Goal: Task Accomplishment & Management: Manage account settings

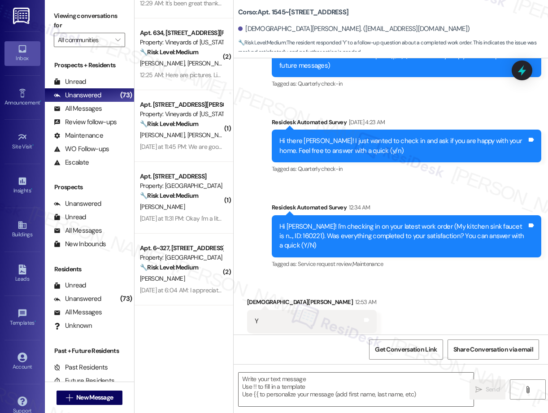
scroll to position [2104, 0]
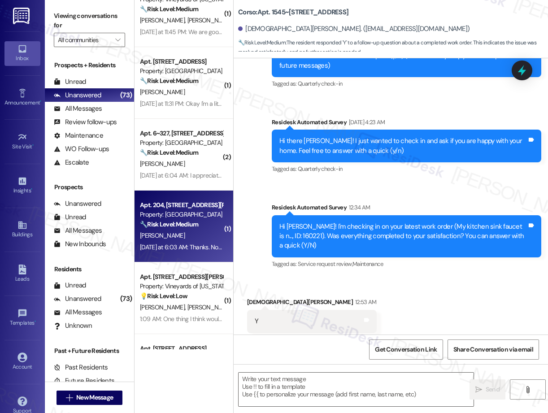
click at [195, 253] on div "Apt. 204, [STREET_ADDRESS][PERSON_NAME] Property: [PERSON_NAME] 🔧 Risk Level: M…" at bounding box center [183, 226] width 99 height 72
type textarea "Fetching suggested responses. Please feel free to read through the conversation…"
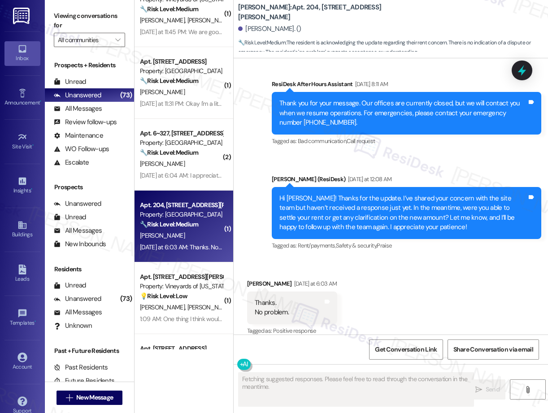
scroll to position [1886, 0]
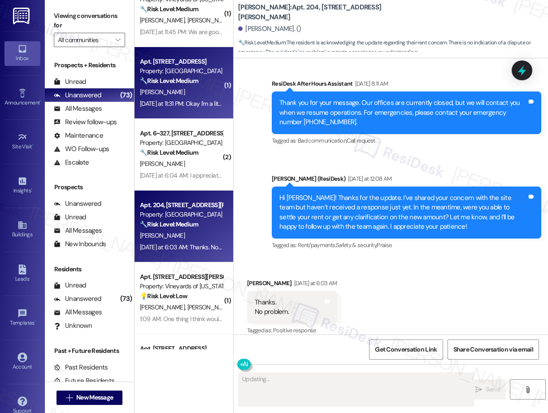
click at [181, 104] on div "[DATE] at 11:31 PM: Okay I'm a little confused where do I have to go to get tha…" at bounding box center [362, 104] width 444 height 8
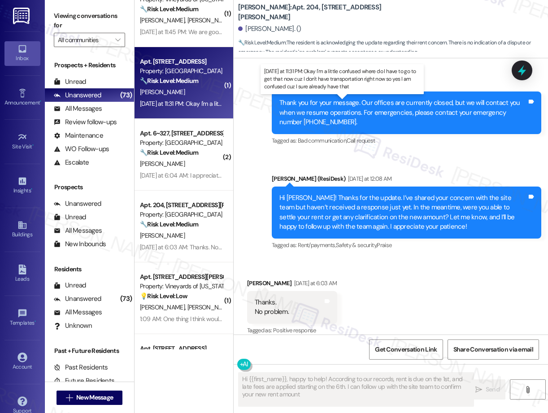
type textarea "Hi {{first_name}}, happy to help! According to our records, rent is due on the …"
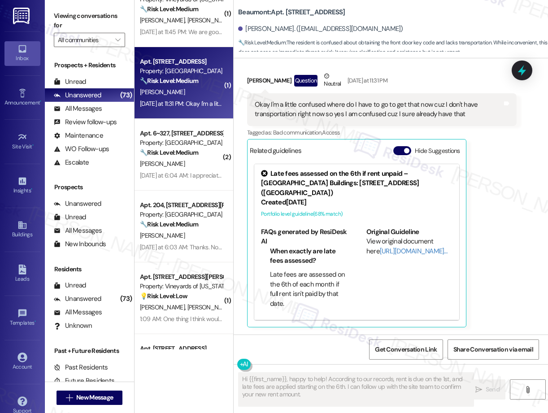
scroll to position [543, 0]
click at [21, 363] on div "Account" at bounding box center [22, 366] width 45 height 9
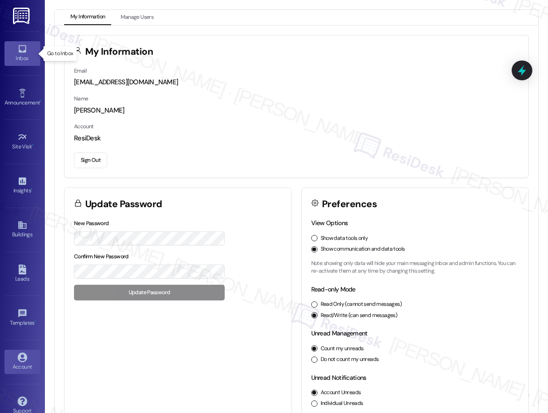
click at [22, 52] on icon at bounding box center [22, 49] width 10 height 10
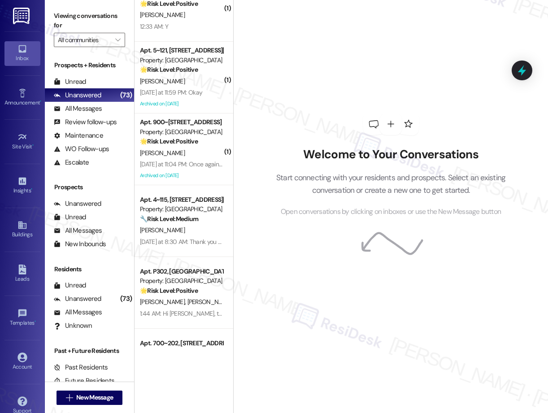
scroll to position [3237, 0]
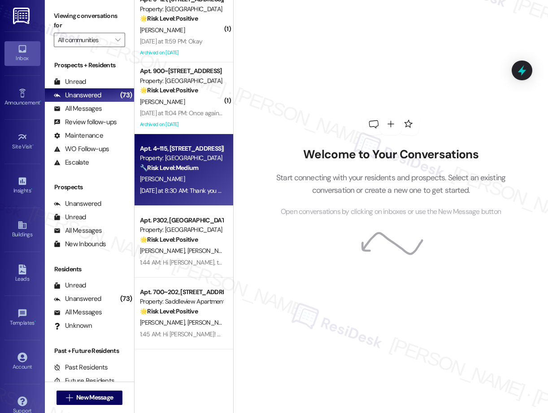
click at [186, 179] on div "[PERSON_NAME]" at bounding box center [181, 178] width 85 height 11
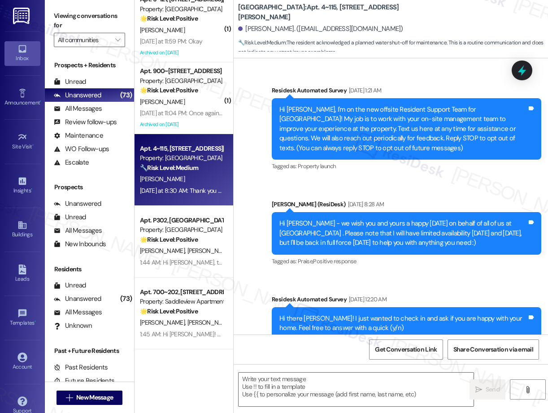
click at [186, 179] on div "[PERSON_NAME]" at bounding box center [181, 178] width 85 height 11
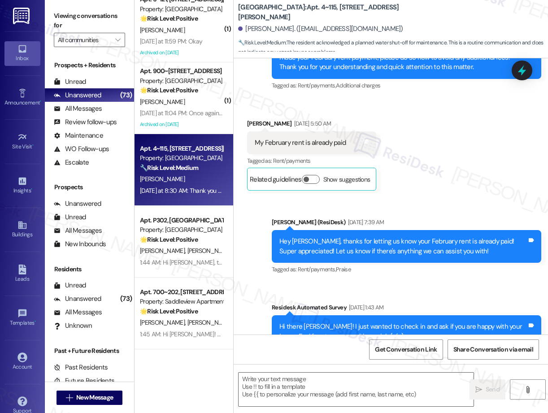
type textarea "Fetching suggested responses. Please feel free to read through the conversation…"
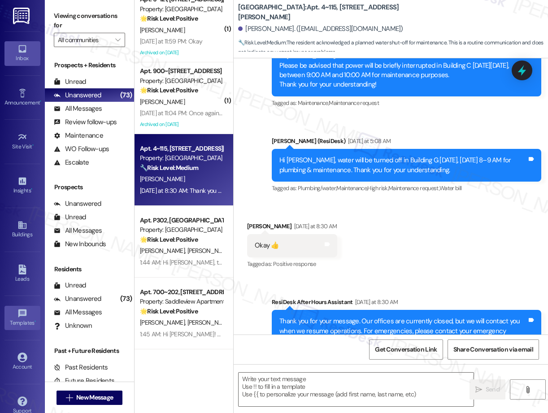
scroll to position [15, 0]
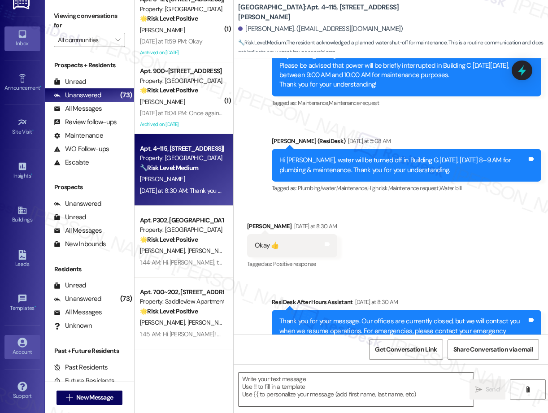
click at [17, 345] on icon at bounding box center [21, 342] width 9 height 9
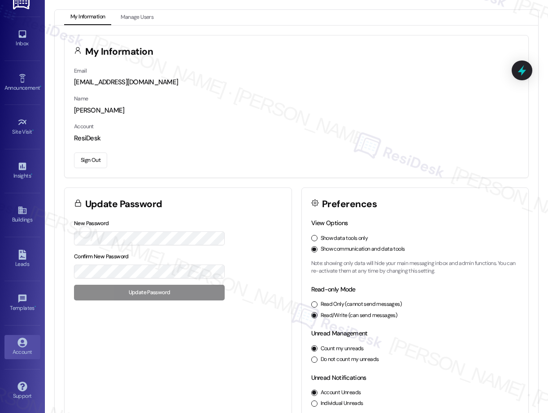
click at [89, 158] on button "Sign Out" at bounding box center [90, 160] width 33 height 16
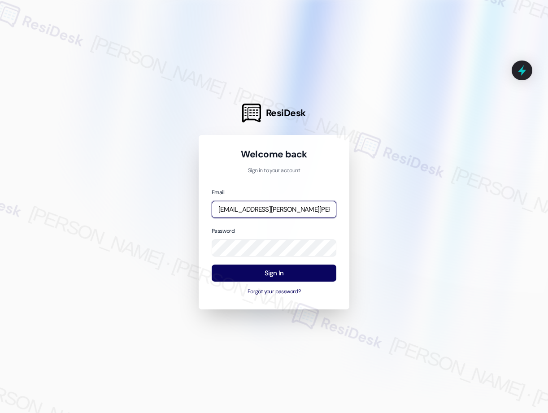
click at [276, 210] on input "[EMAIL_ADDRESS][PERSON_NAME][PERSON_NAME][PERSON_NAME][DOMAIN_NAME]" at bounding box center [274, 209] width 125 height 17
type input "[EMAIL_ADDRESS][PERSON_NAME][PERSON_NAME][DOMAIN_NAME]"
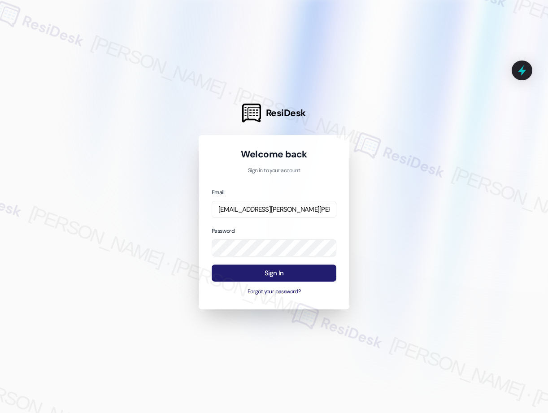
click at [279, 275] on button "Sign In" at bounding box center [274, 272] width 125 height 17
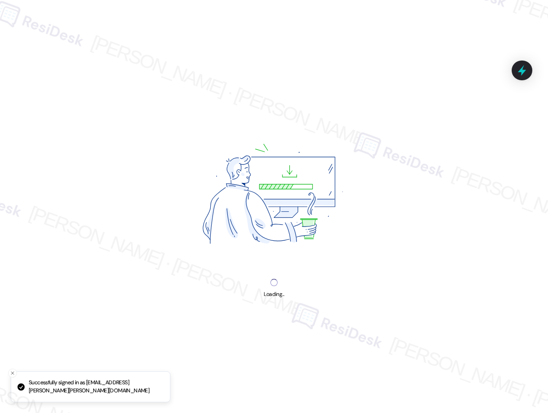
click at [311, 209] on div "Loading..." at bounding box center [274, 206] width 548 height 413
